Goal: Register for event/course

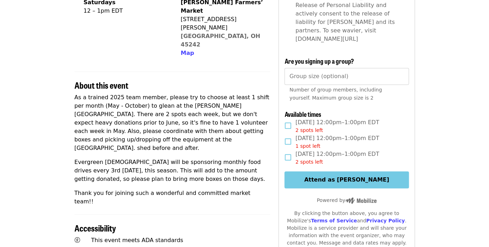
scroll to position [187, 0]
